Goal: Entertainment & Leisure: Consume media (video, audio)

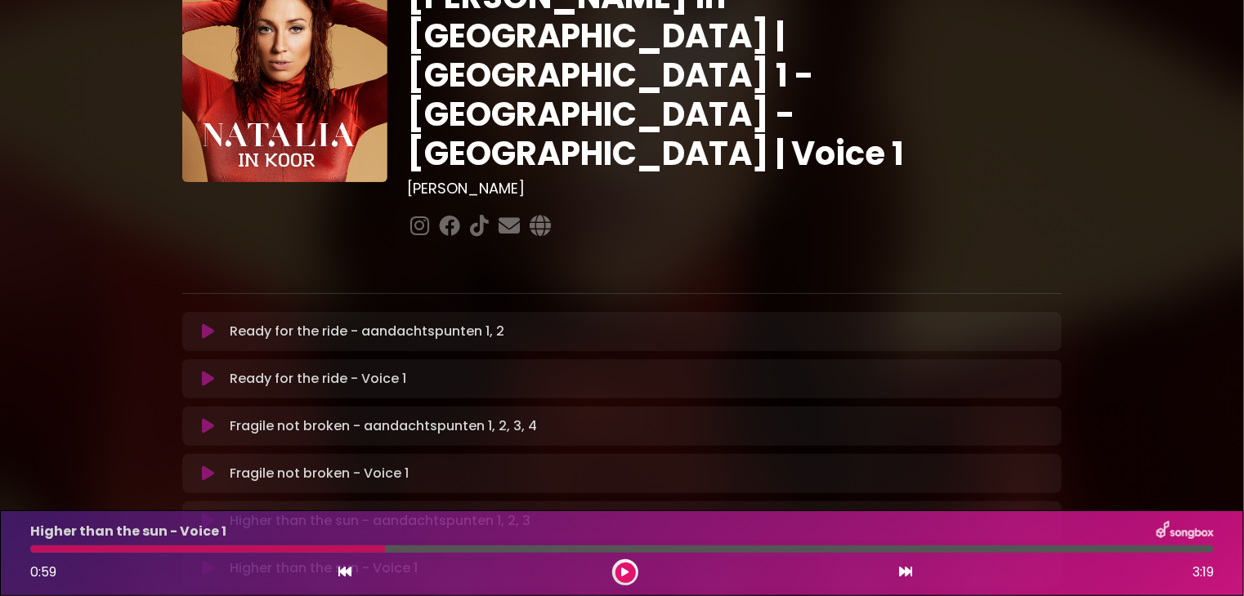
scroll to position [163, 0]
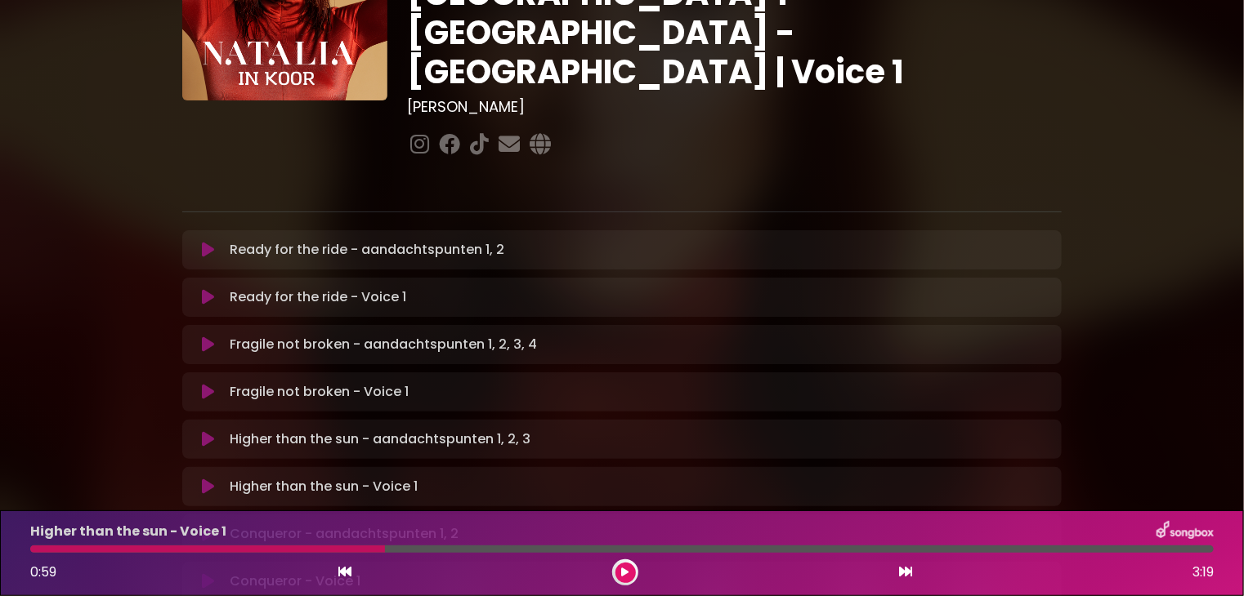
click at [206, 431] on icon at bounding box center [208, 439] width 12 height 16
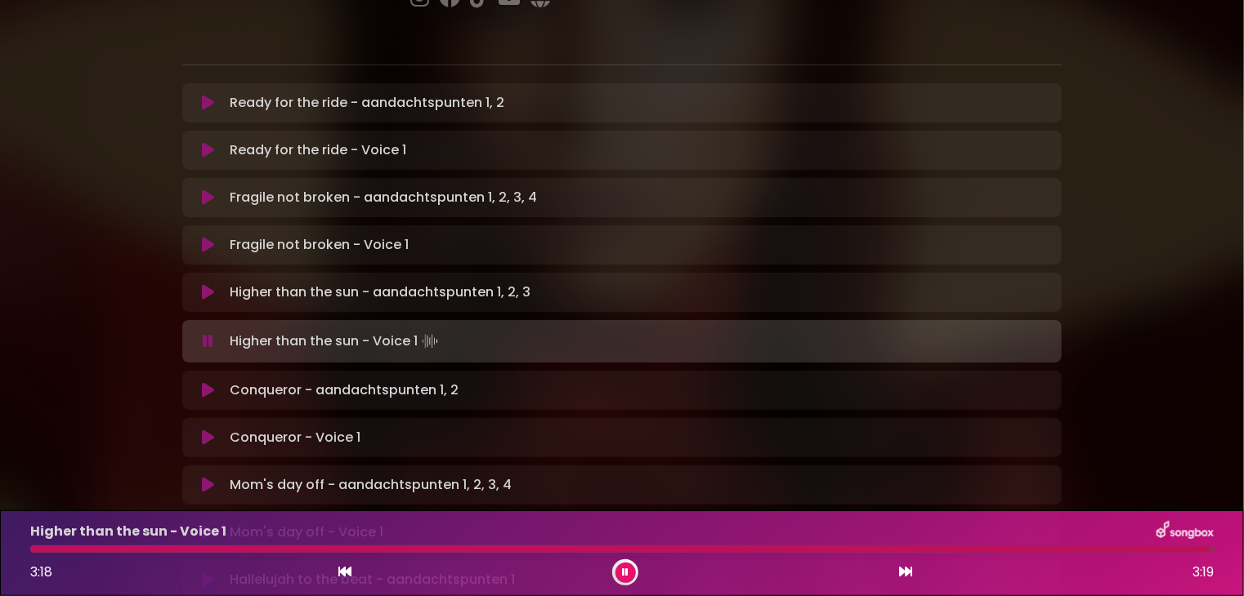
scroll to position [409, 0]
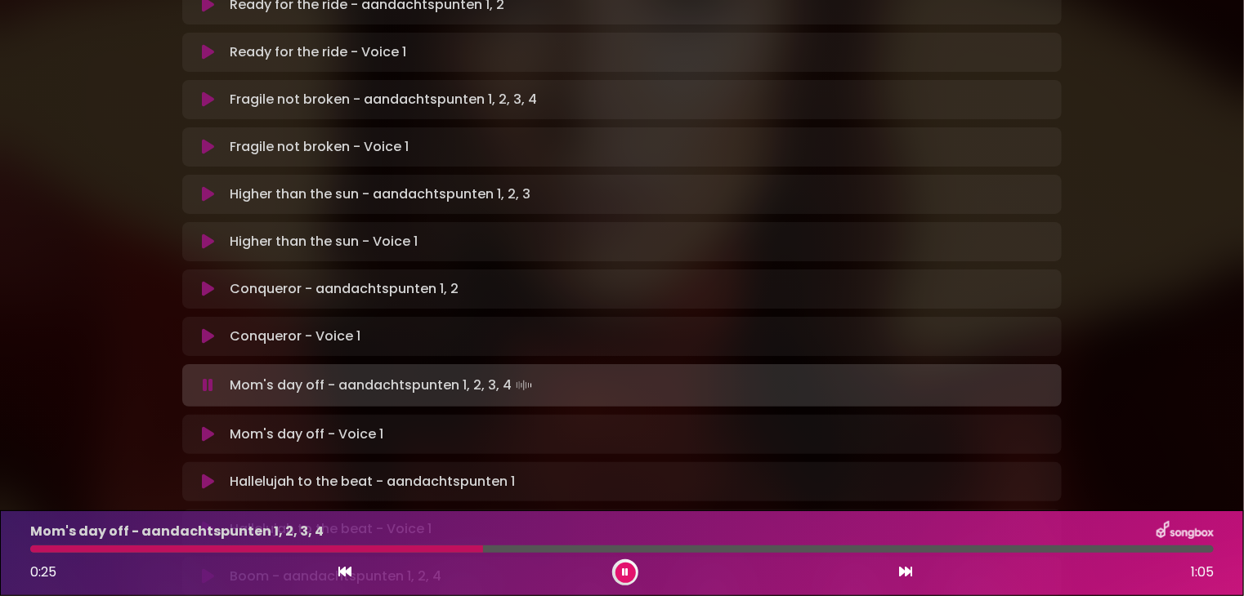
click at [623, 571] on icon at bounding box center [625, 573] width 7 height 10
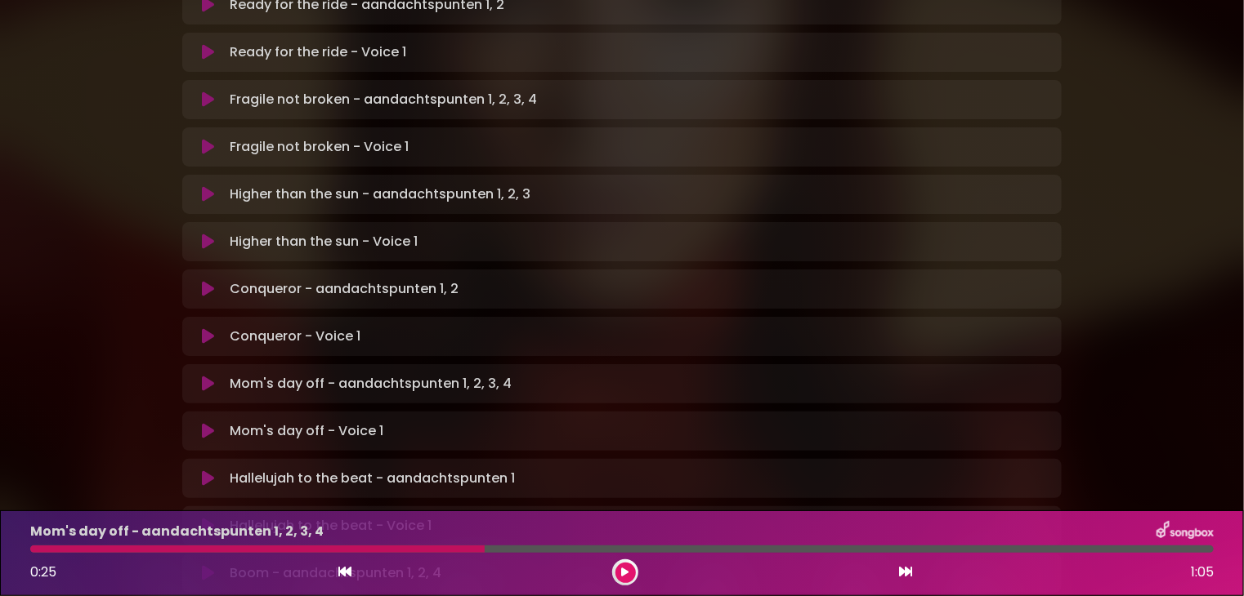
click at [625, 570] on icon at bounding box center [625, 573] width 7 height 10
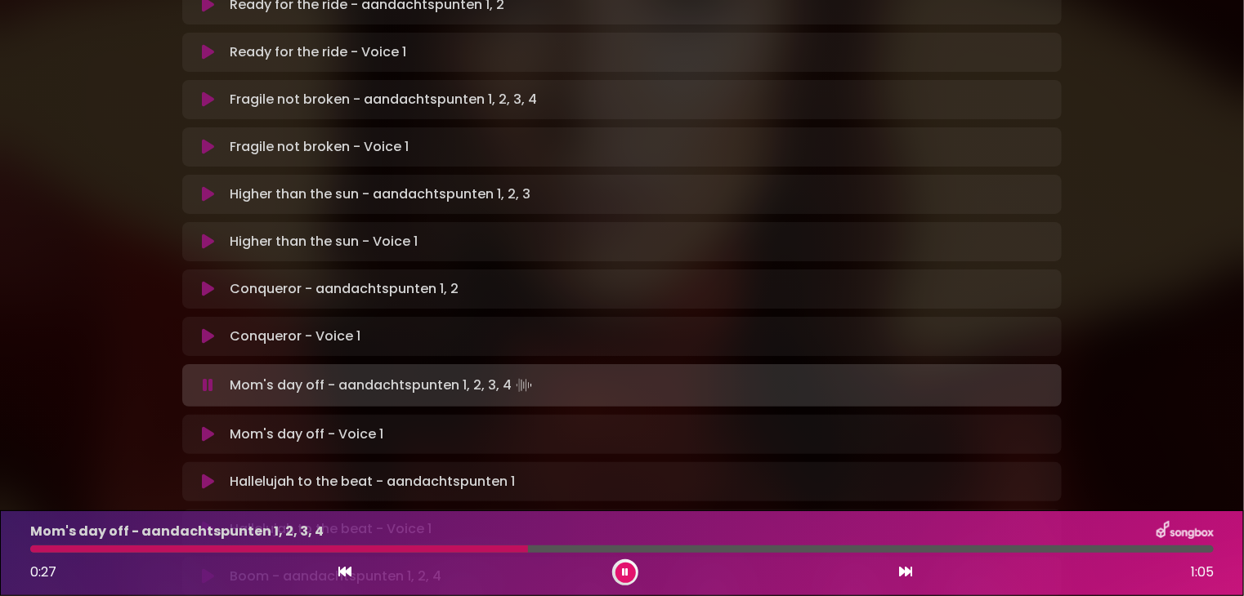
click at [204, 378] on icon at bounding box center [208, 386] width 11 height 16
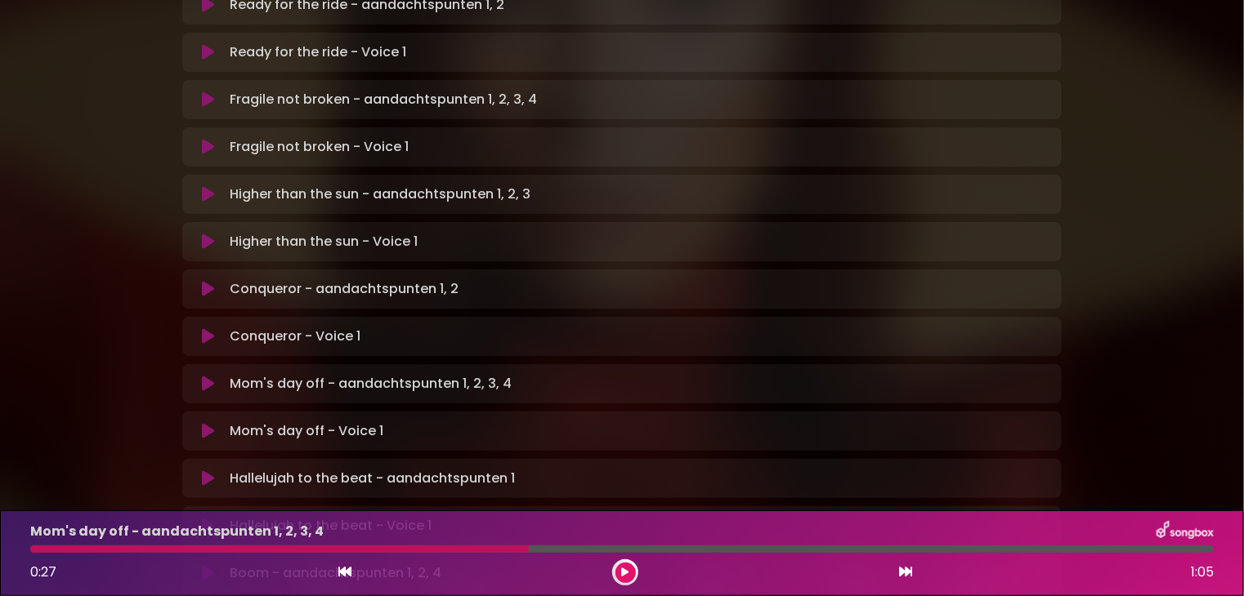
click at [35, 547] on div at bounding box center [279, 549] width 498 height 7
click at [33, 547] on div at bounding box center [279, 549] width 498 height 7
click at [503, 548] on div at bounding box center [279, 549] width 498 height 7
click at [35, 550] on div at bounding box center [279, 549] width 498 height 7
click at [35, 547] on div at bounding box center [279, 549] width 498 height 7
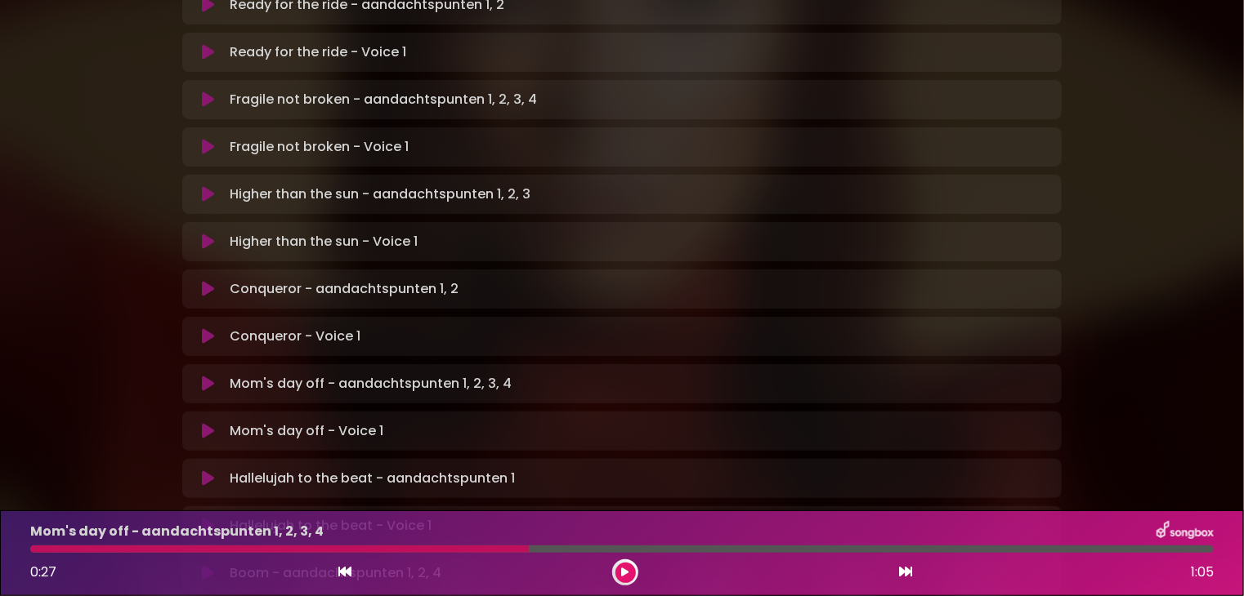
click at [35, 547] on div at bounding box center [279, 549] width 498 height 7
click at [34, 547] on div at bounding box center [279, 549] width 498 height 7
click at [34, 549] on div at bounding box center [279, 549] width 498 height 7
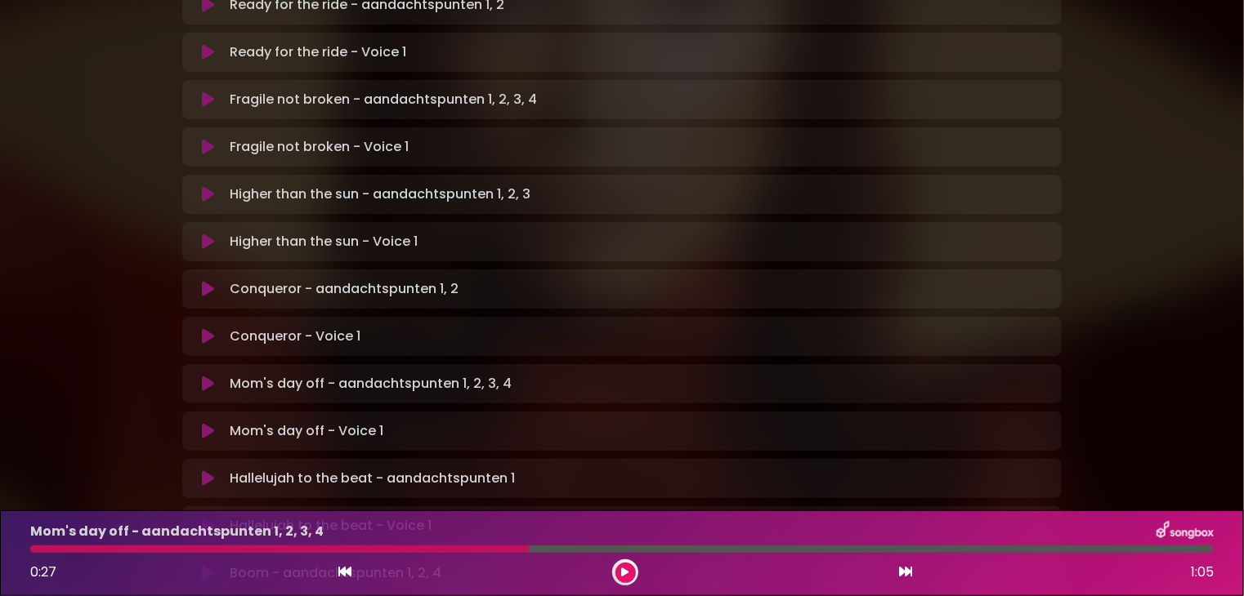
click at [34, 549] on div at bounding box center [279, 549] width 498 height 7
click at [415, 550] on div at bounding box center [279, 549] width 498 height 7
drag, startPoint x: 33, startPoint y: 547, endPoint x: 884, endPoint y: 530, distance: 851.6
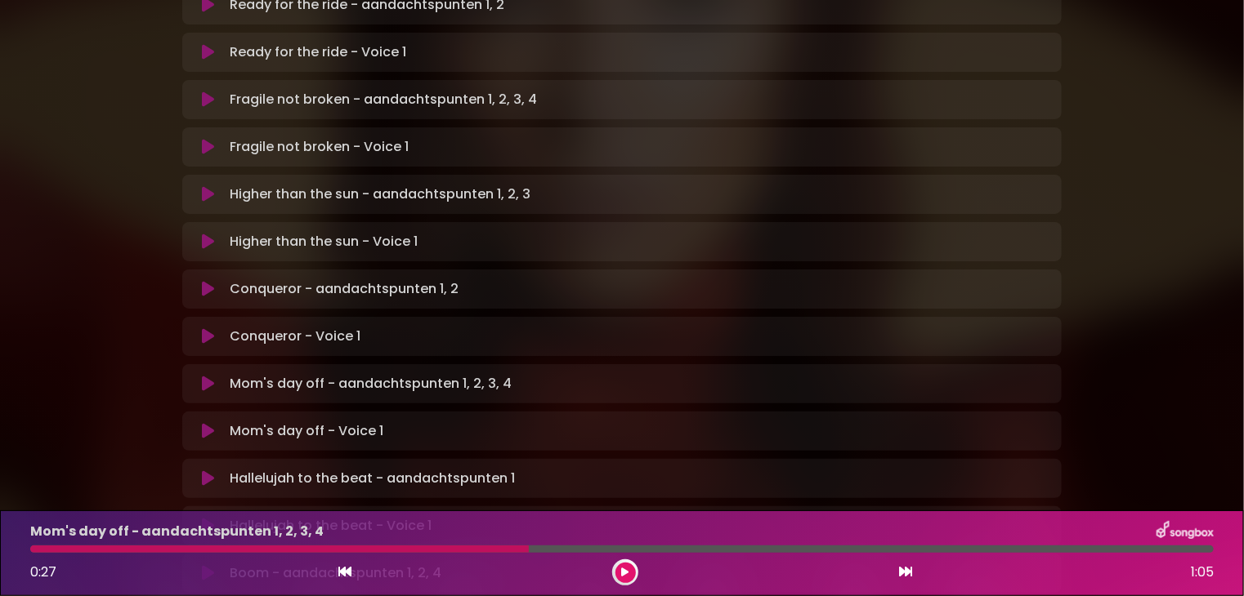
click at [884, 530] on div "Mom's day off - aandachtspunten 1, 2, 3, 4" at bounding box center [621, 531] width 1203 height 21
click at [31, 548] on div at bounding box center [279, 549] width 498 height 7
click at [41, 548] on div at bounding box center [279, 549] width 498 height 7
click at [33, 550] on div at bounding box center [279, 549] width 498 height 7
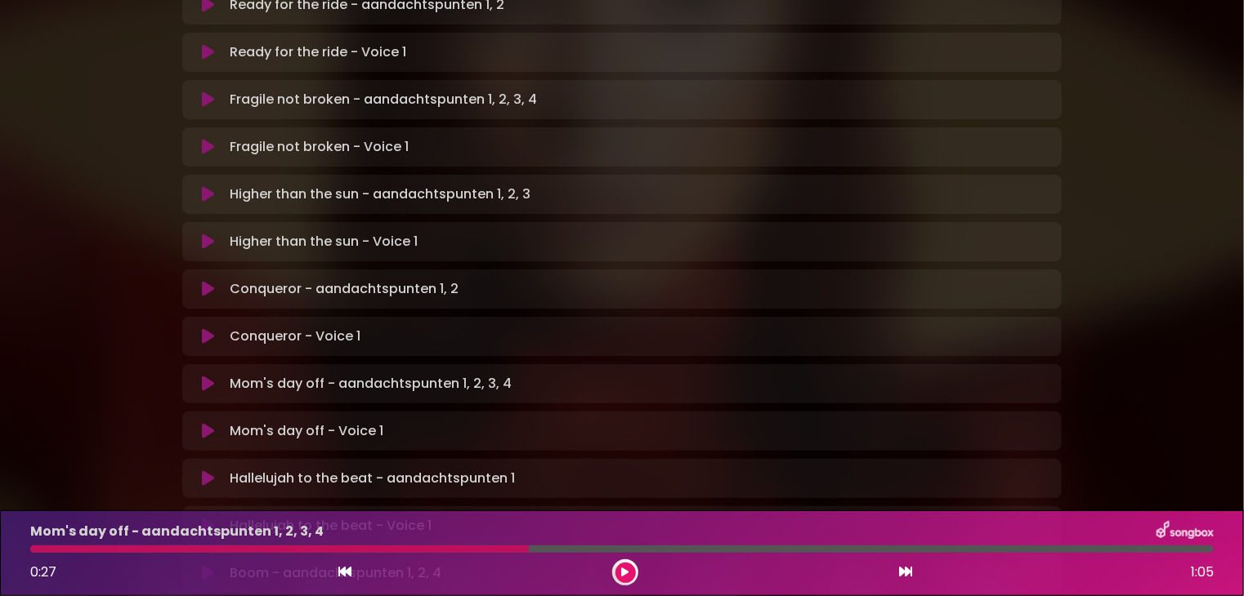
click at [33, 550] on div at bounding box center [279, 549] width 498 height 7
drag, startPoint x: 33, startPoint y: 550, endPoint x: 1030, endPoint y: 534, distance: 997.0
click at [1030, 534] on div "Mom's day off - aandachtspunten 1, 2, 3, 4" at bounding box center [621, 531] width 1203 height 21
click at [34, 550] on div at bounding box center [279, 549] width 498 height 7
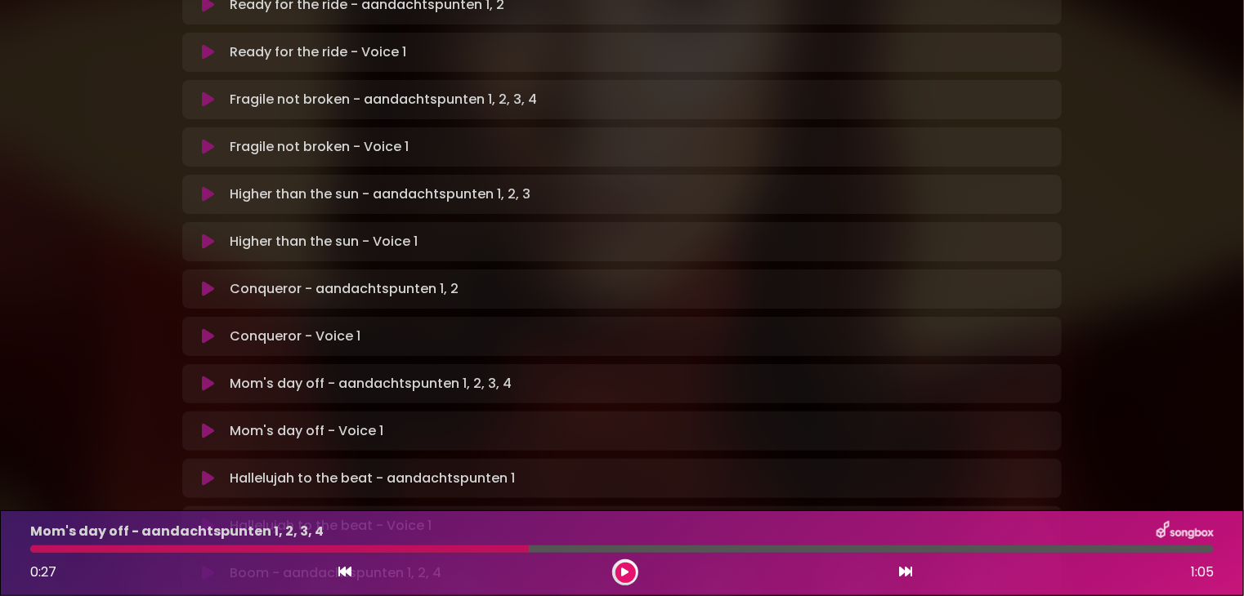
click at [35, 548] on div at bounding box center [279, 549] width 498 height 7
click at [31, 547] on div at bounding box center [279, 549] width 498 height 7
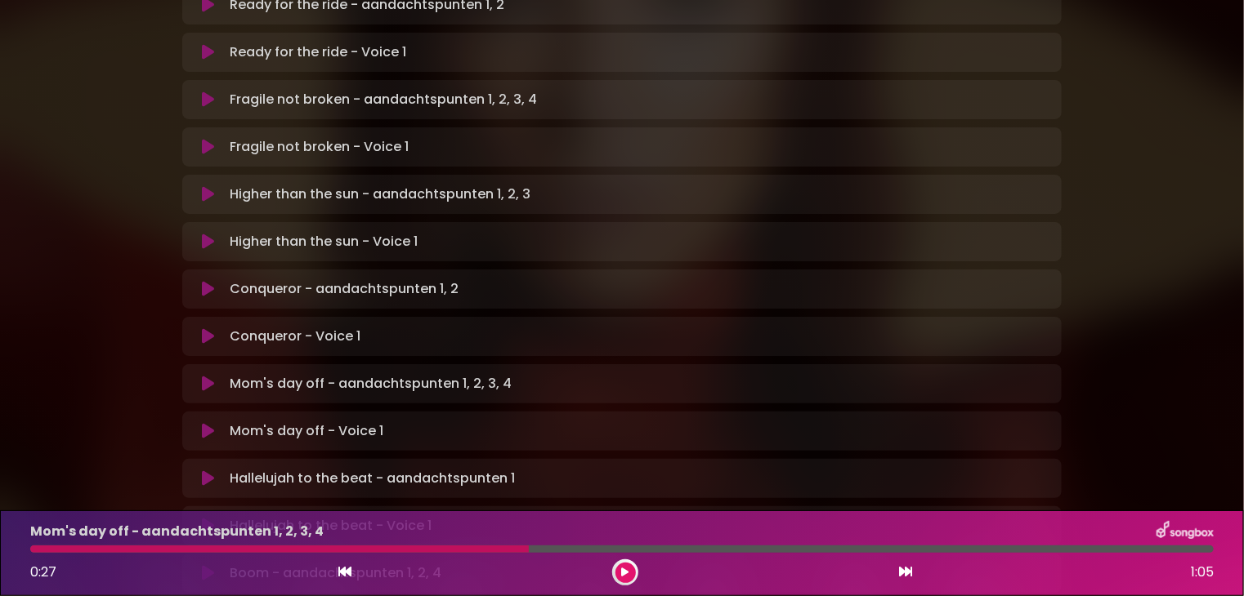
click at [31, 547] on div at bounding box center [279, 549] width 498 height 7
click at [211, 328] on icon at bounding box center [208, 336] width 12 height 16
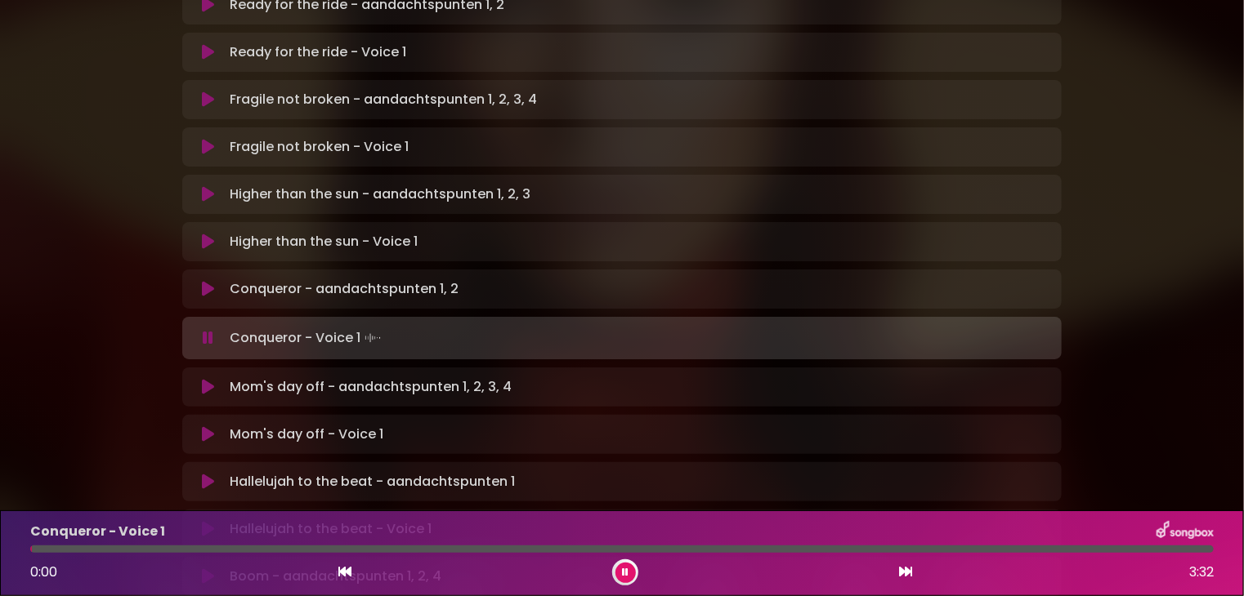
click at [208, 379] on icon at bounding box center [208, 387] width 12 height 16
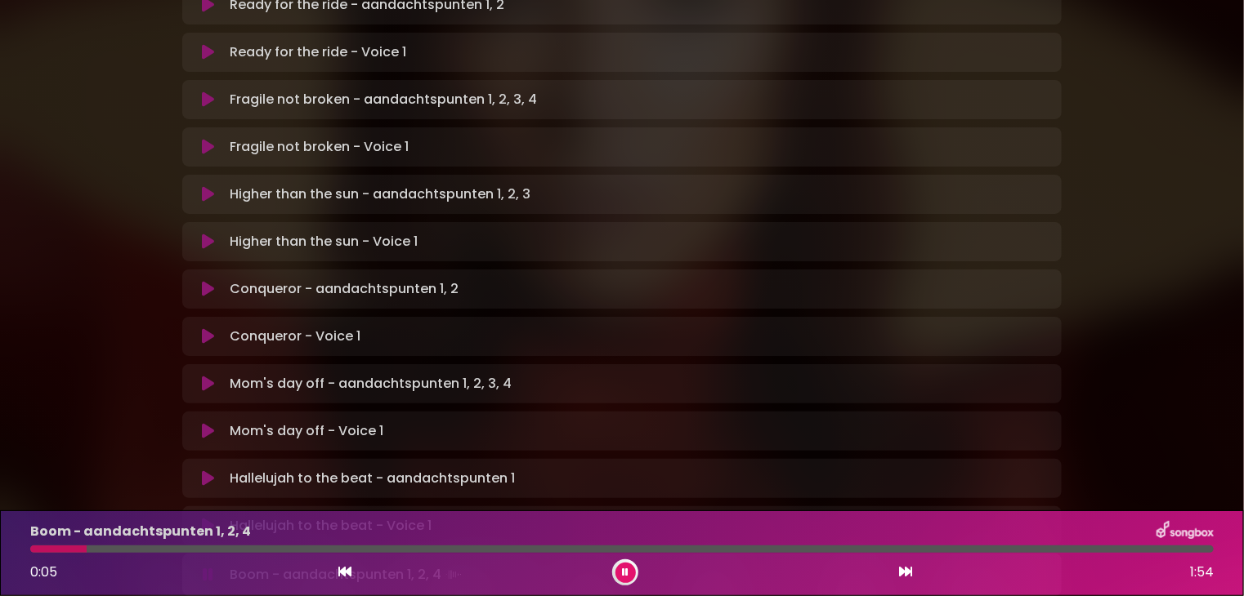
click at [622, 573] on icon at bounding box center [625, 573] width 7 height 10
click at [623, 571] on icon at bounding box center [625, 573] width 7 height 10
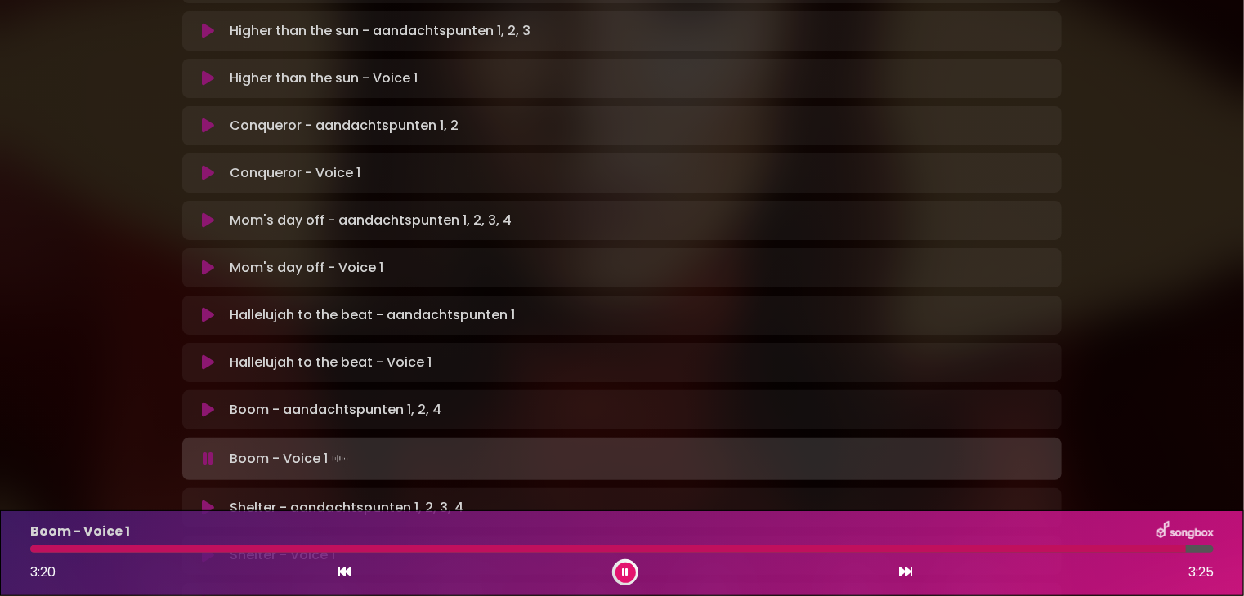
scroll to position [654, 0]
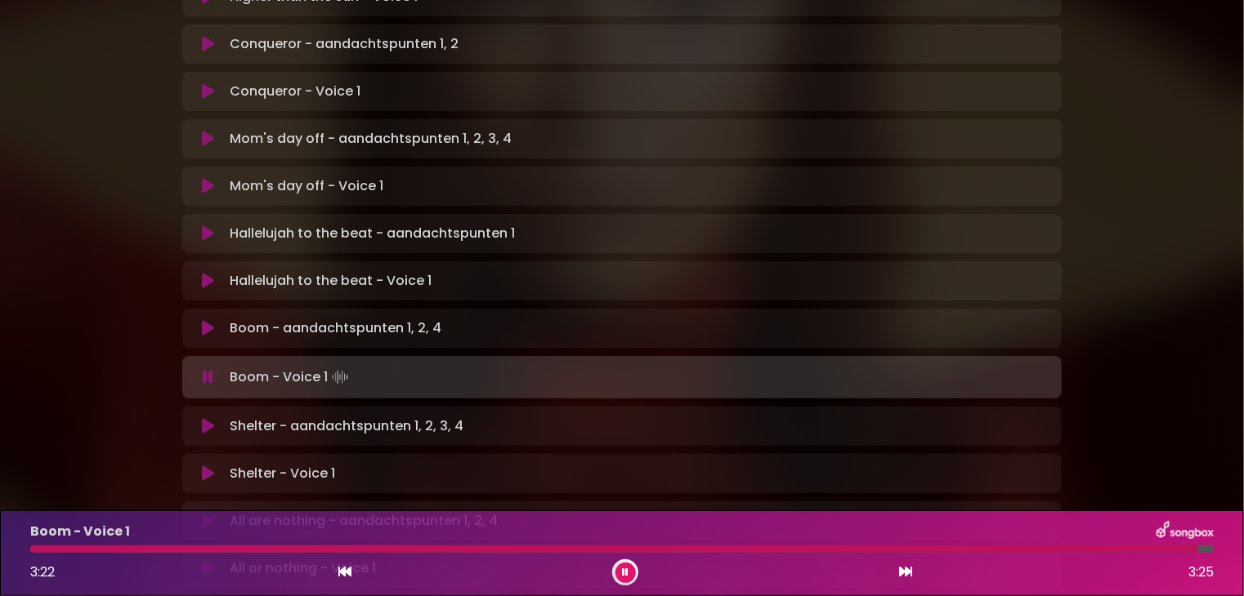
click at [206, 418] on icon at bounding box center [208, 426] width 12 height 16
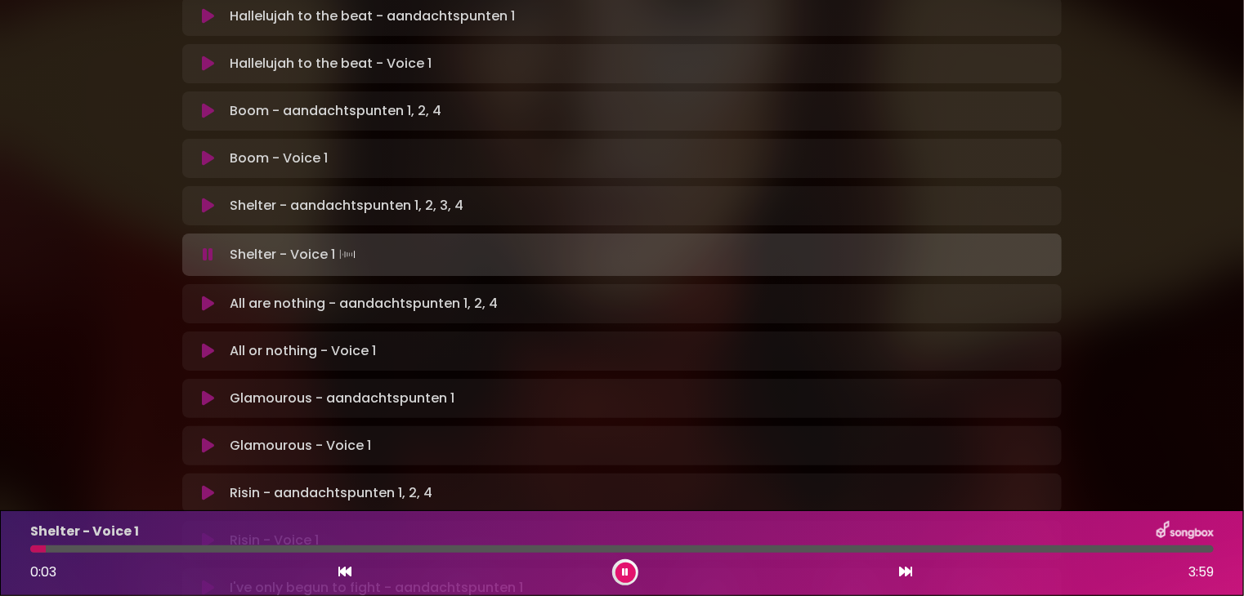
scroll to position [899, 0]
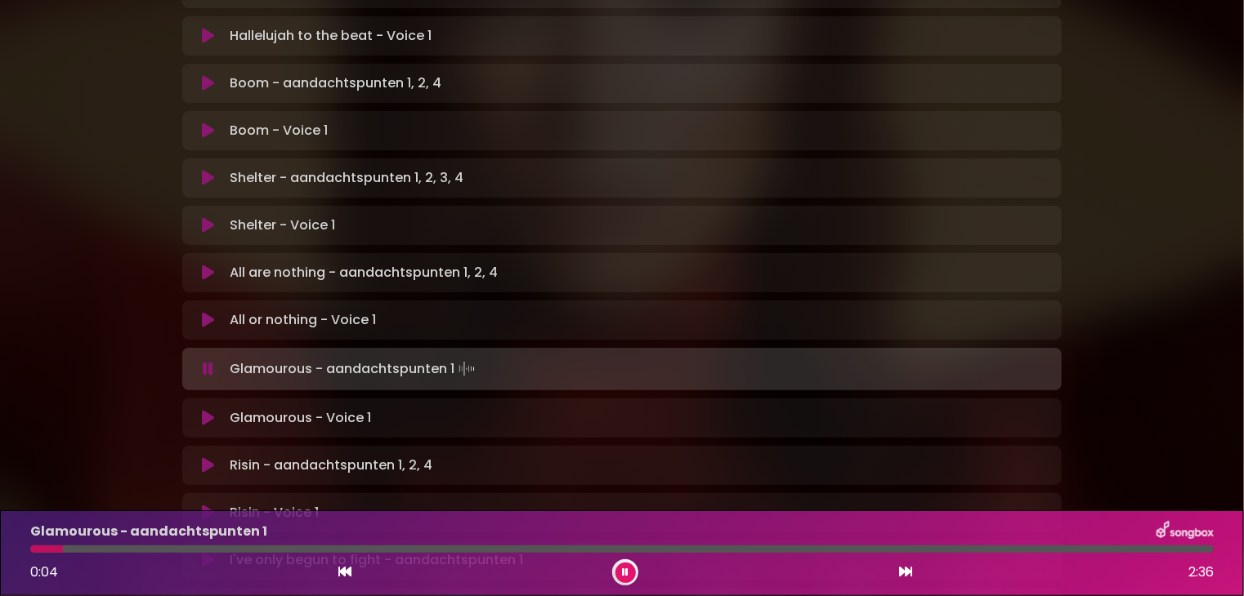
click at [624, 568] on icon at bounding box center [625, 573] width 7 height 10
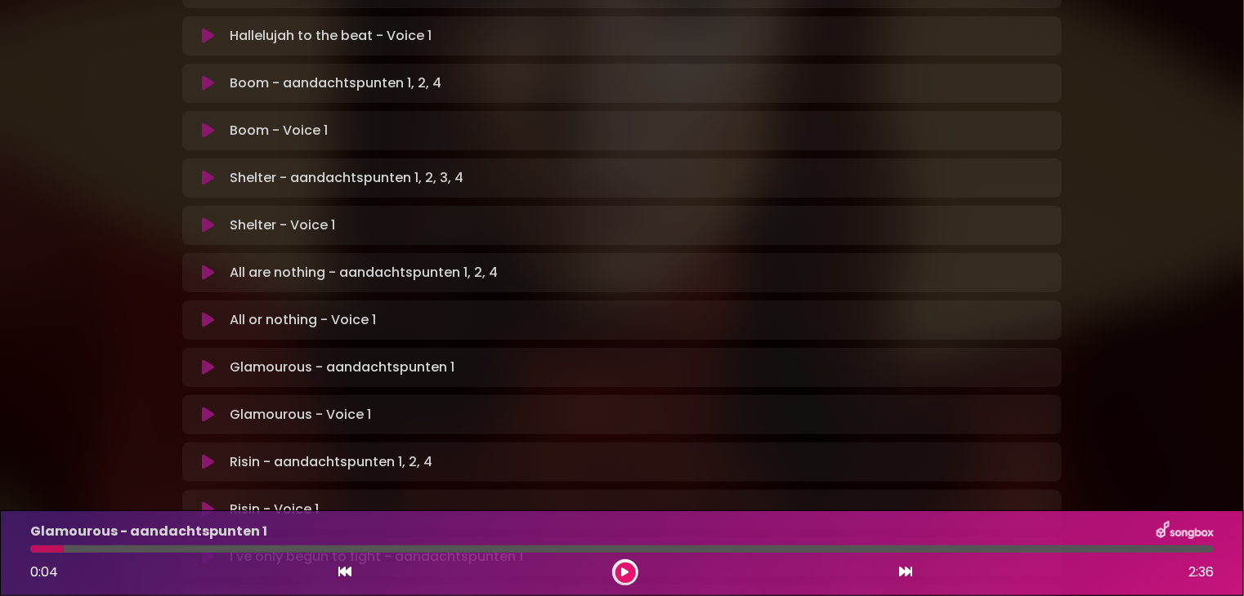
click at [208, 360] on icon at bounding box center [208, 368] width 12 height 16
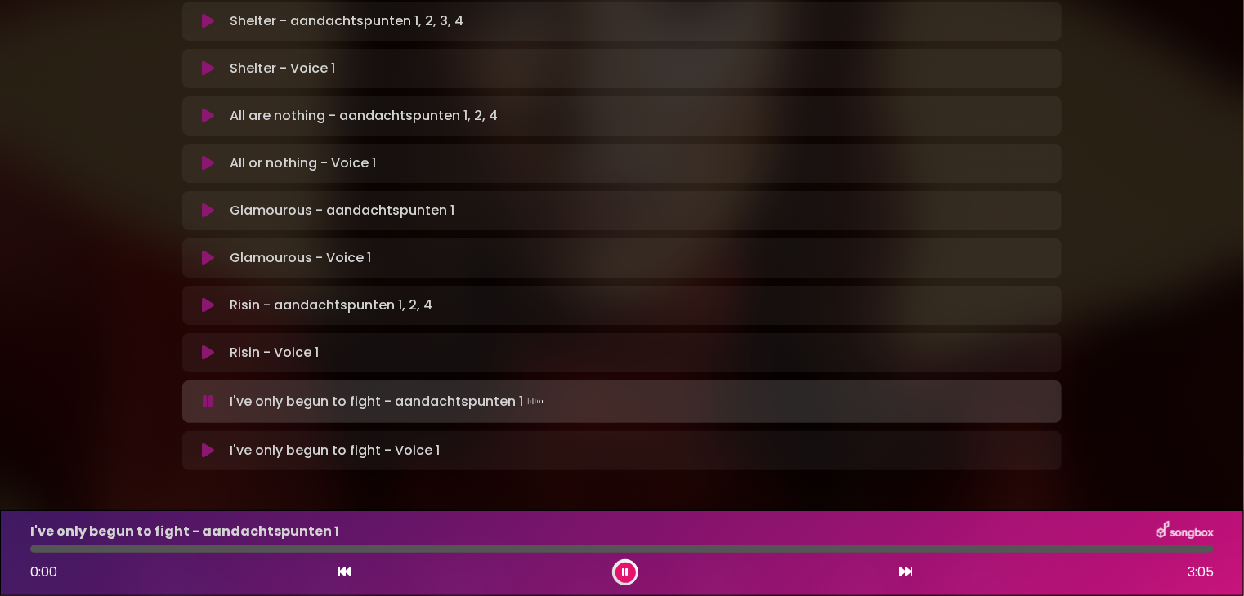
scroll to position [1059, 0]
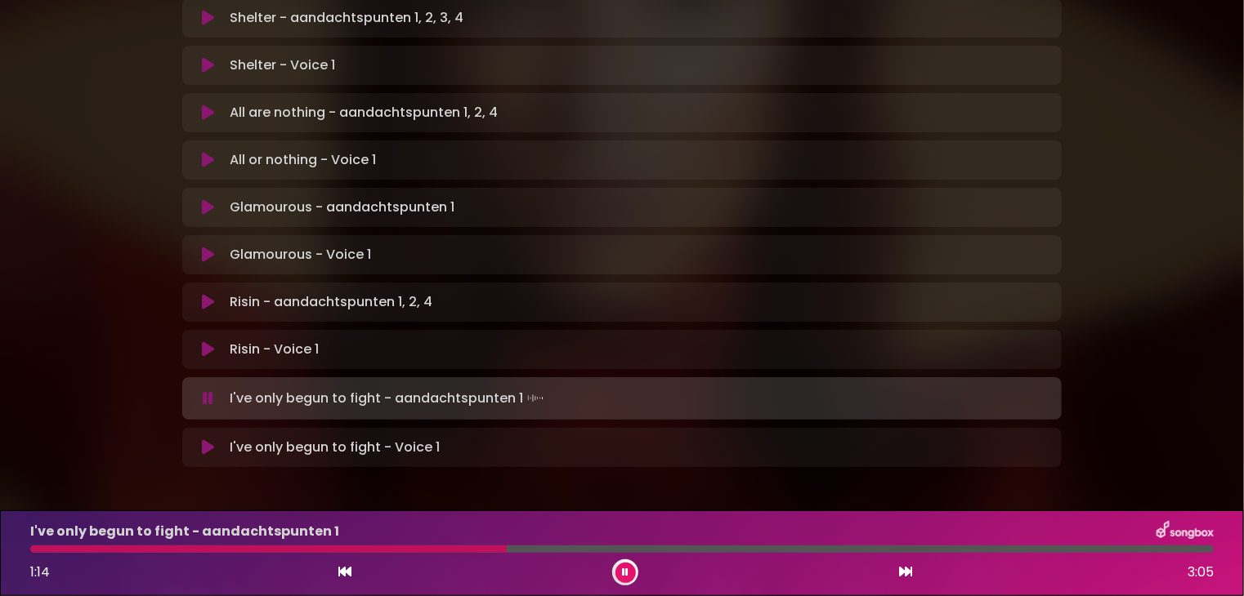
click at [618, 570] on button at bounding box center [625, 573] width 20 height 20
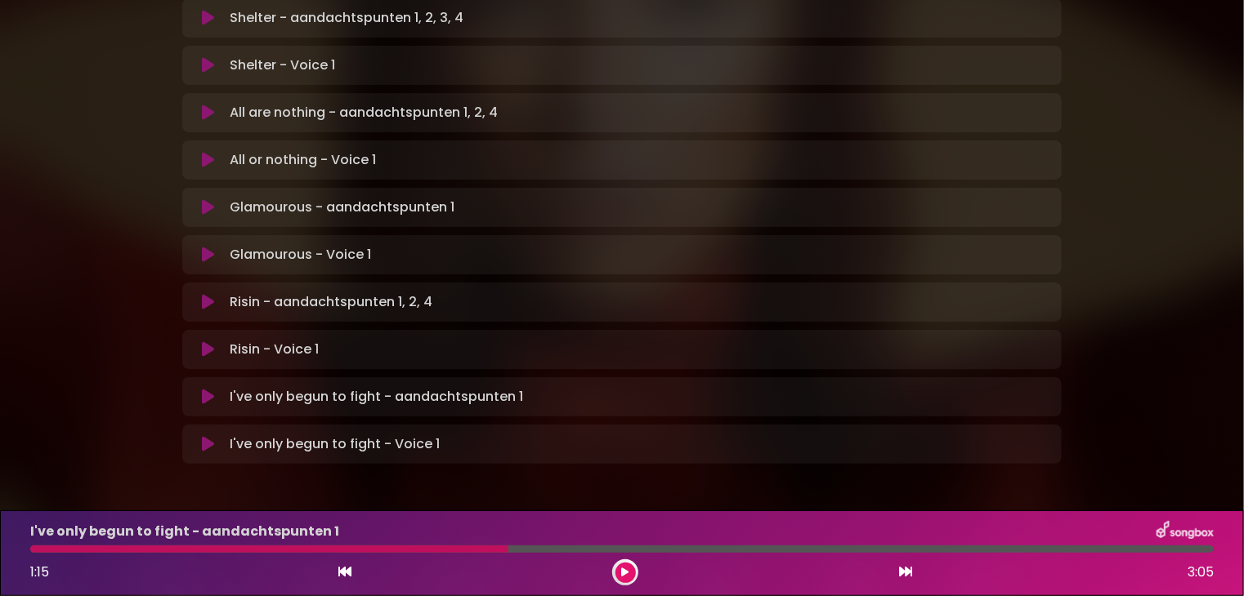
scroll to position [1056, 0]
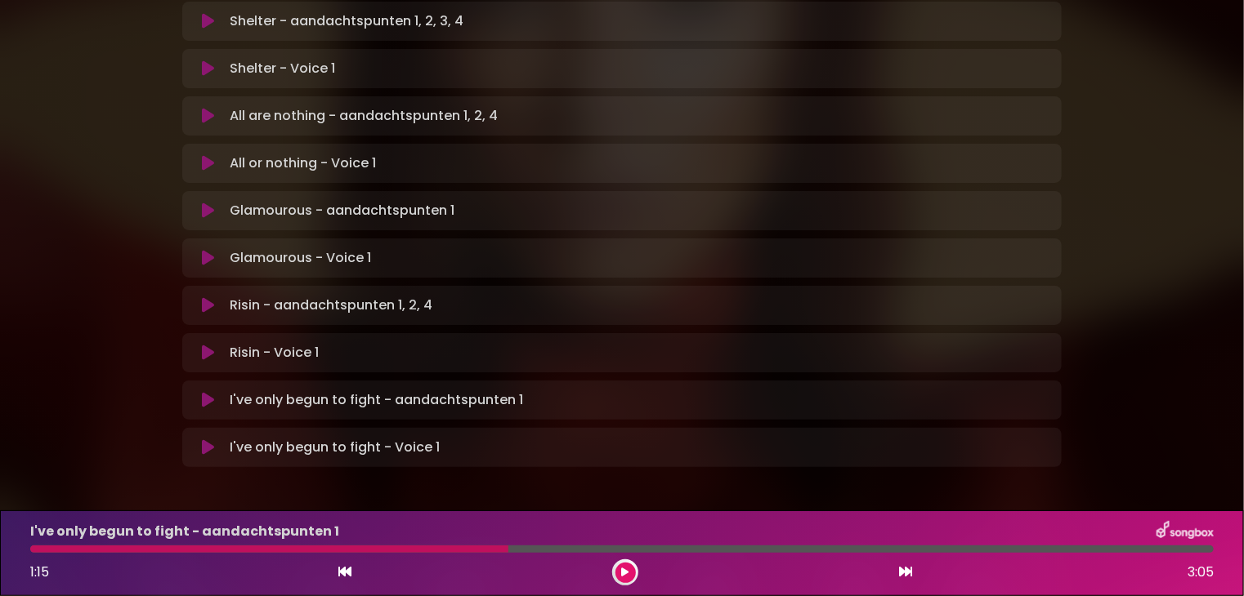
click at [624, 574] on icon at bounding box center [625, 573] width 7 height 10
